Goal: Task Accomplishment & Management: Manage account settings

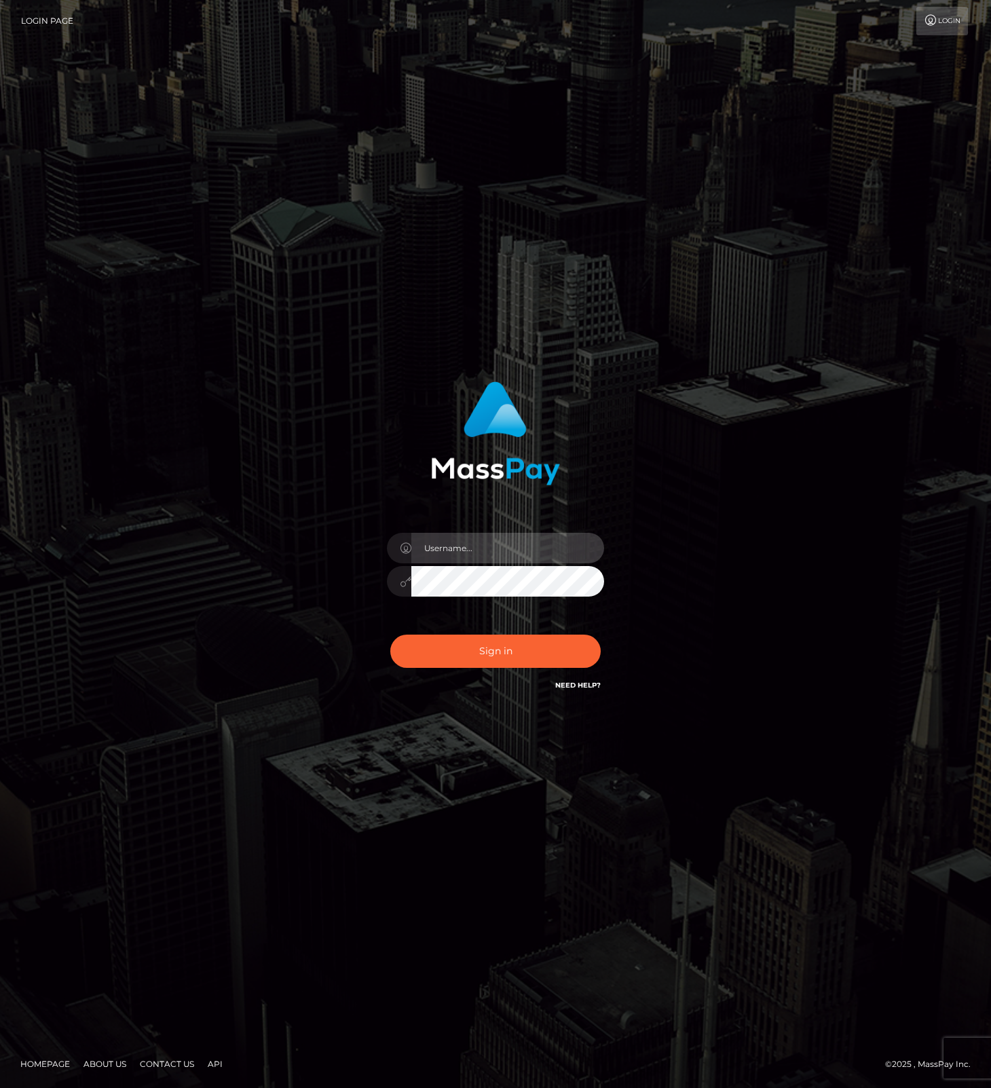
click at [550, 545] on input "text" at bounding box center [507, 548] width 193 height 31
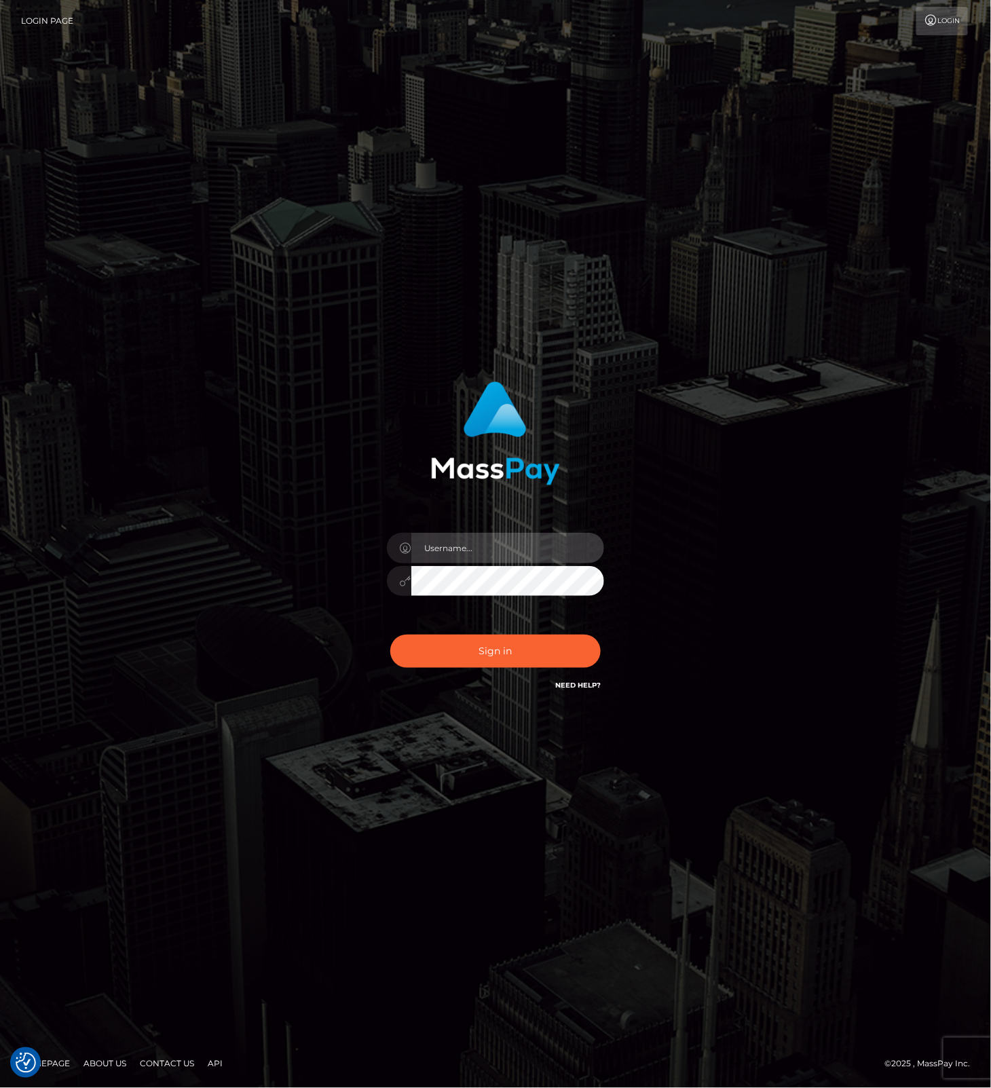
click at [0, 1087] on com-1password-button at bounding box center [0, 1088] width 0 height 0
type input "leslie.throne"
click at [484, 657] on button "Sign in" at bounding box center [495, 650] width 210 height 33
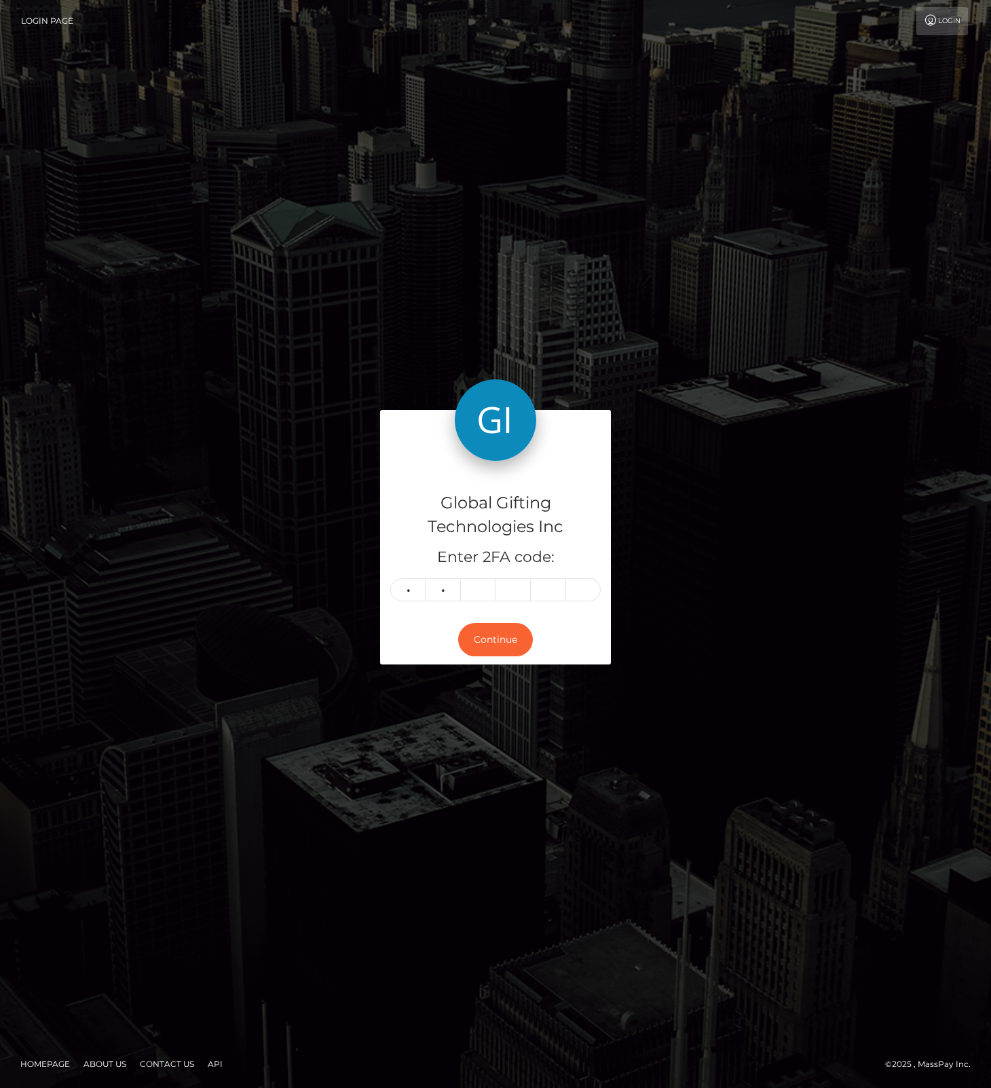
type input "3"
type input "4"
type input "6"
type input "3"
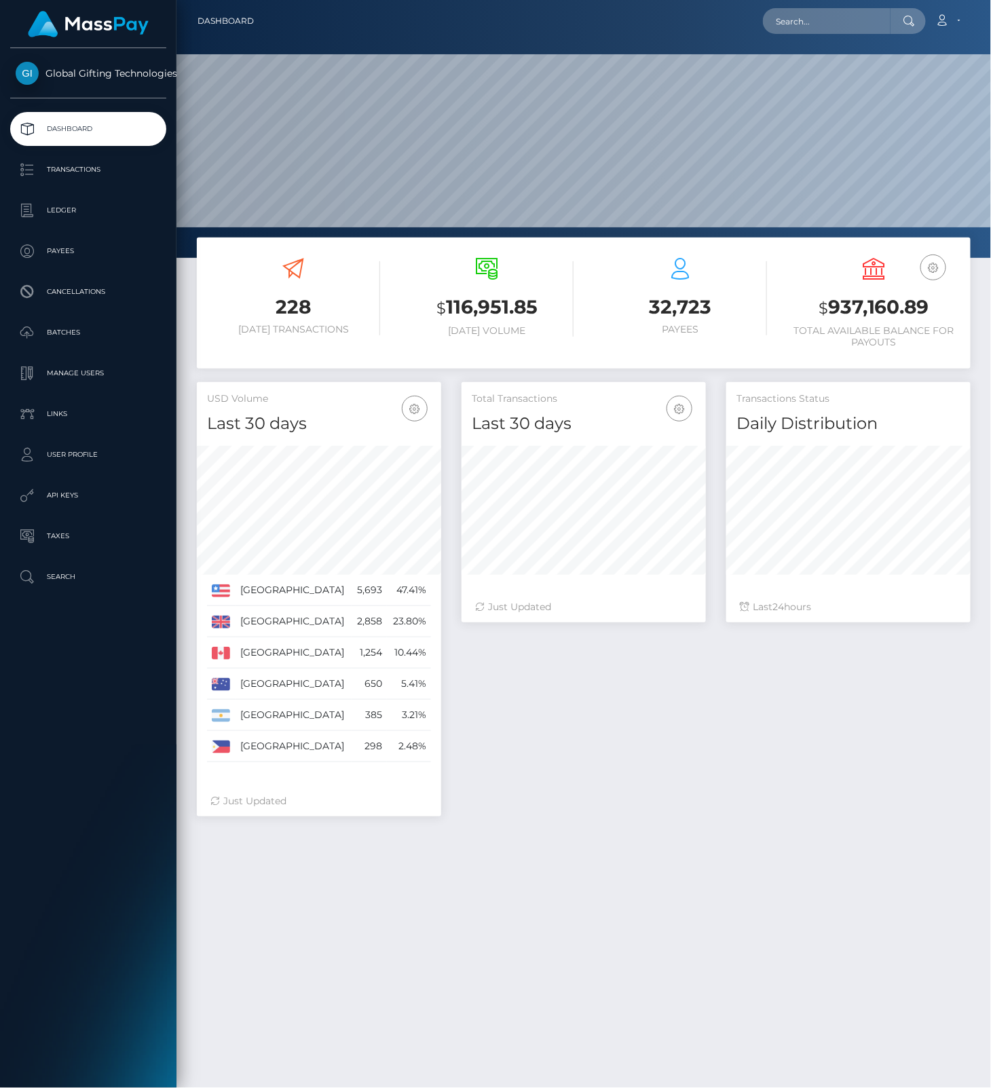
scroll to position [240, 244]
